Goal: Check status: Check status

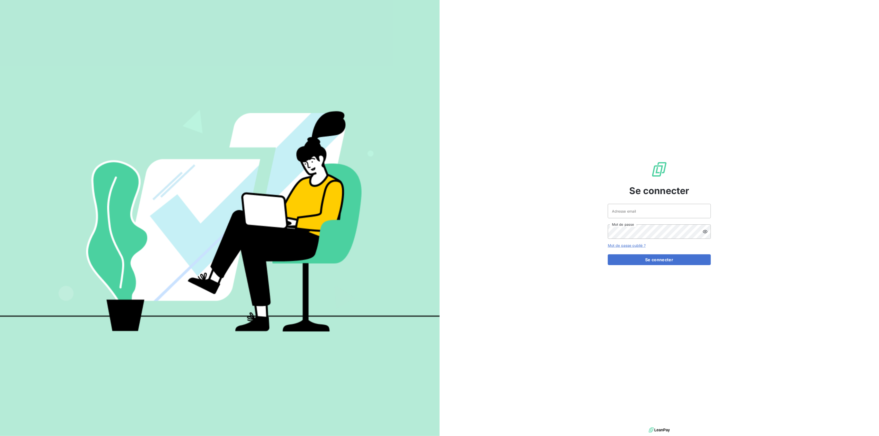
click at [656, 164] on div "Se connecter Adresse email Mot de passe Mot de passe oublié ? Se connecter" at bounding box center [658, 213] width 439 height 426
click at [656, 210] on input "Adresse email" at bounding box center [659, 211] width 103 height 14
click at [0, 345] on div at bounding box center [0, 436] width 0 height 0
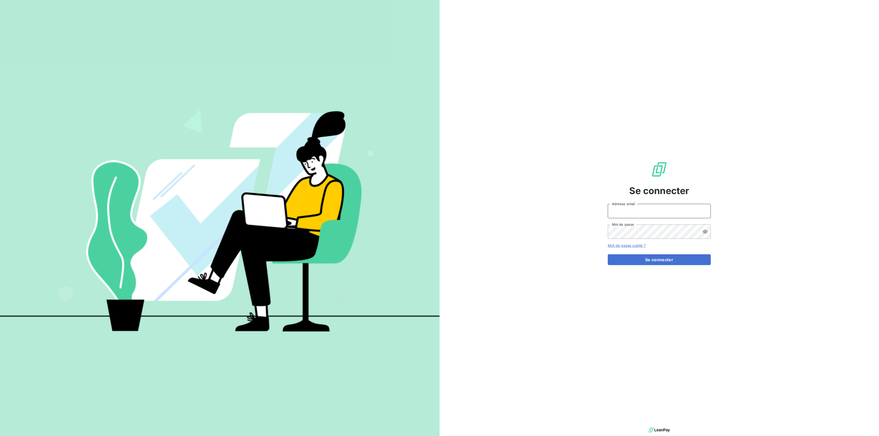
type input "[EMAIL_ADDRESS][DOMAIN_NAME]"
click at [656, 262] on button "Se connecter" at bounding box center [659, 259] width 103 height 11
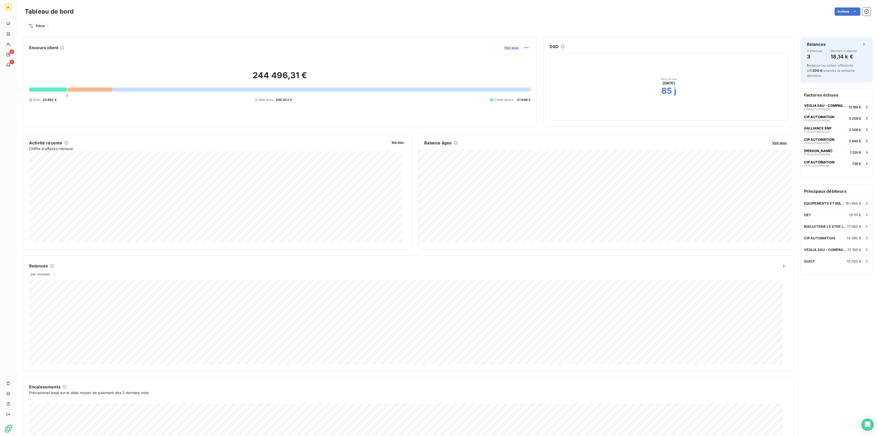
click at [514, 48] on span "Voir plus" at bounding box center [511, 48] width 14 height 4
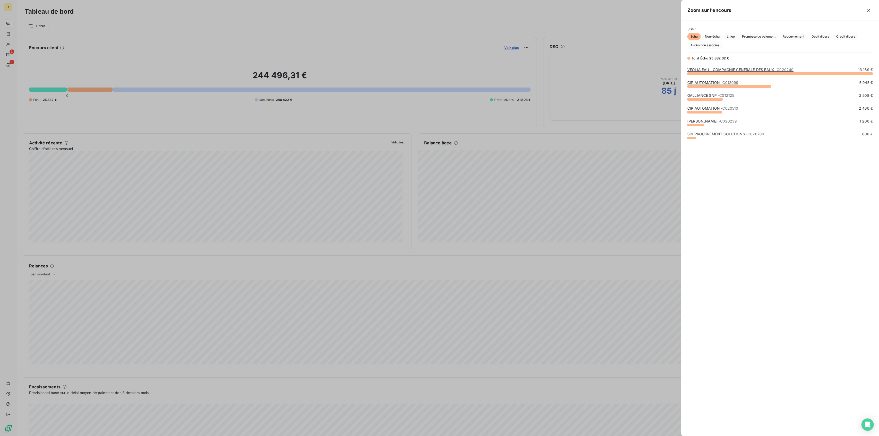
scroll to position [358, 193]
click at [656, 98] on div "GALLIANCE SNP - C012125" at bounding box center [710, 95] width 47 height 5
click at [656, 95] on link "GALLIANCE SNP - C012125" at bounding box center [710, 95] width 47 height 4
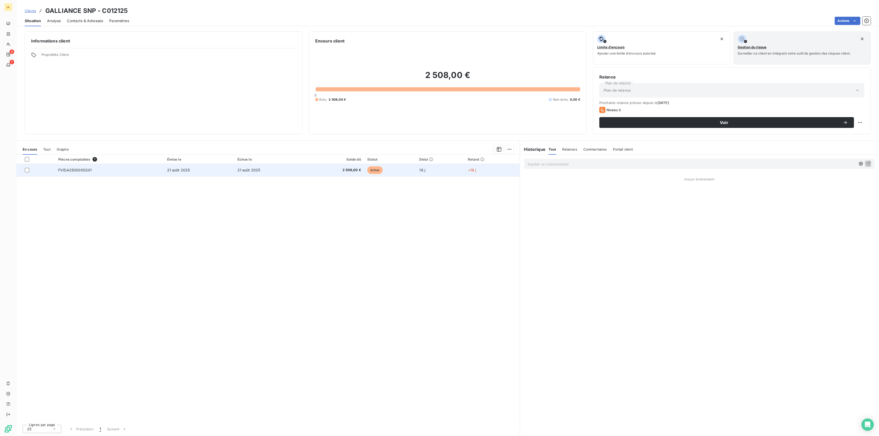
click at [93, 171] on td "FVIDA2500000201" at bounding box center [109, 170] width 109 height 12
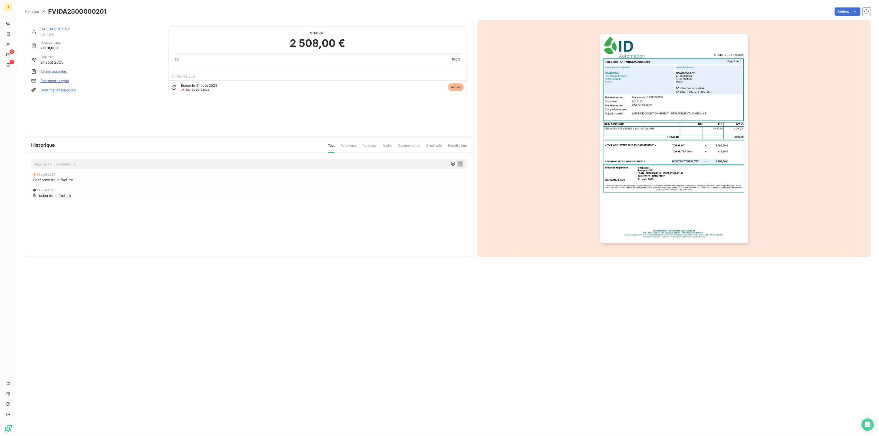
click at [651, 119] on img "button" at bounding box center [674, 139] width 148 height 210
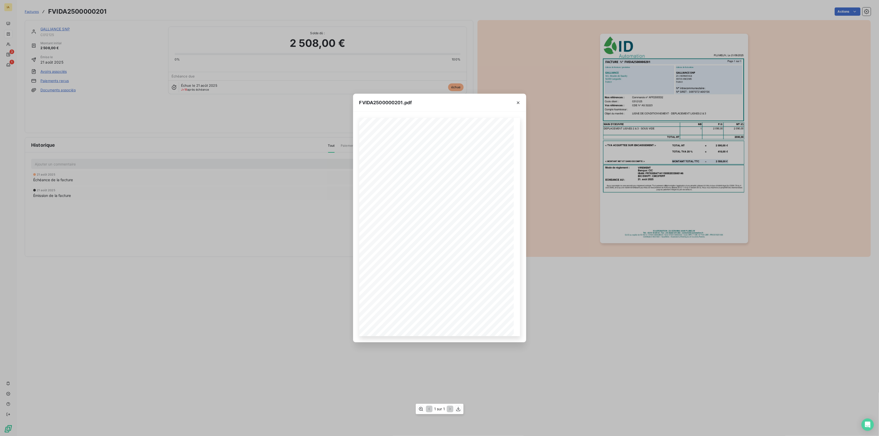
click at [398, 271] on div "Mode de règlement : ECHEANCE AU : VIREMENT Banque: CIC IBAN: [FINANCIAL_ID] BIC…" at bounding box center [439, 227] width 161 height 218
click at [410, 271] on span "[DATE]" at bounding box center [406, 270] width 8 height 3
click at [517, 103] on icon "button" at bounding box center [517, 102] width 5 height 5
